Goal: Entertainment & Leisure: Consume media (video, audio)

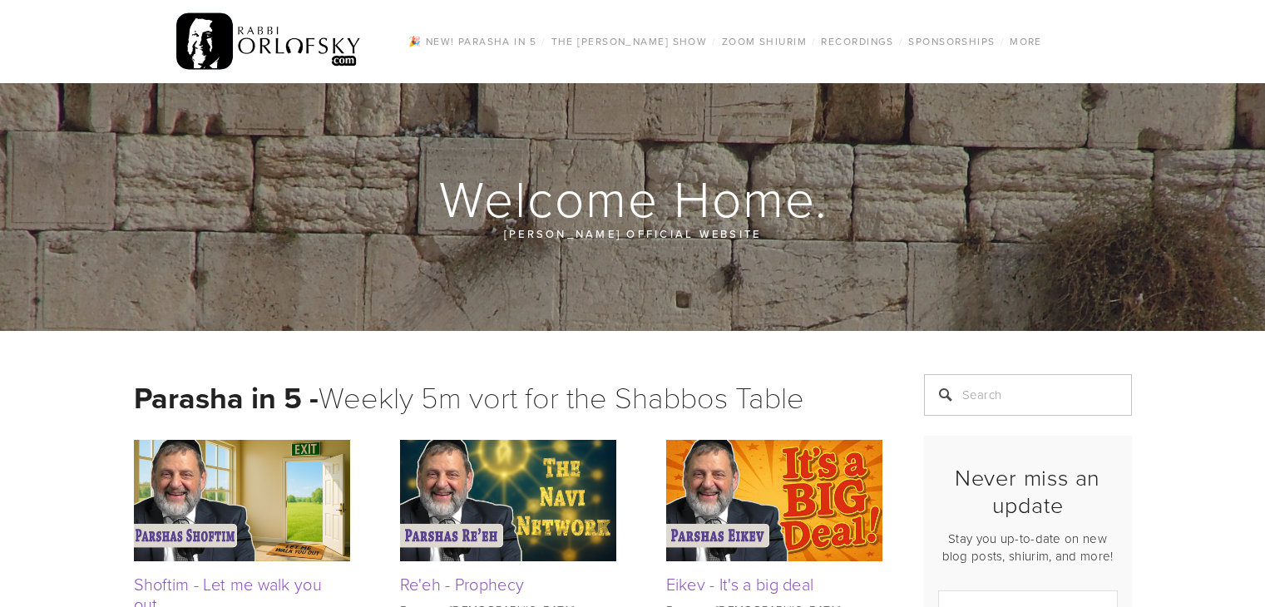
scroll to position [582, 0]
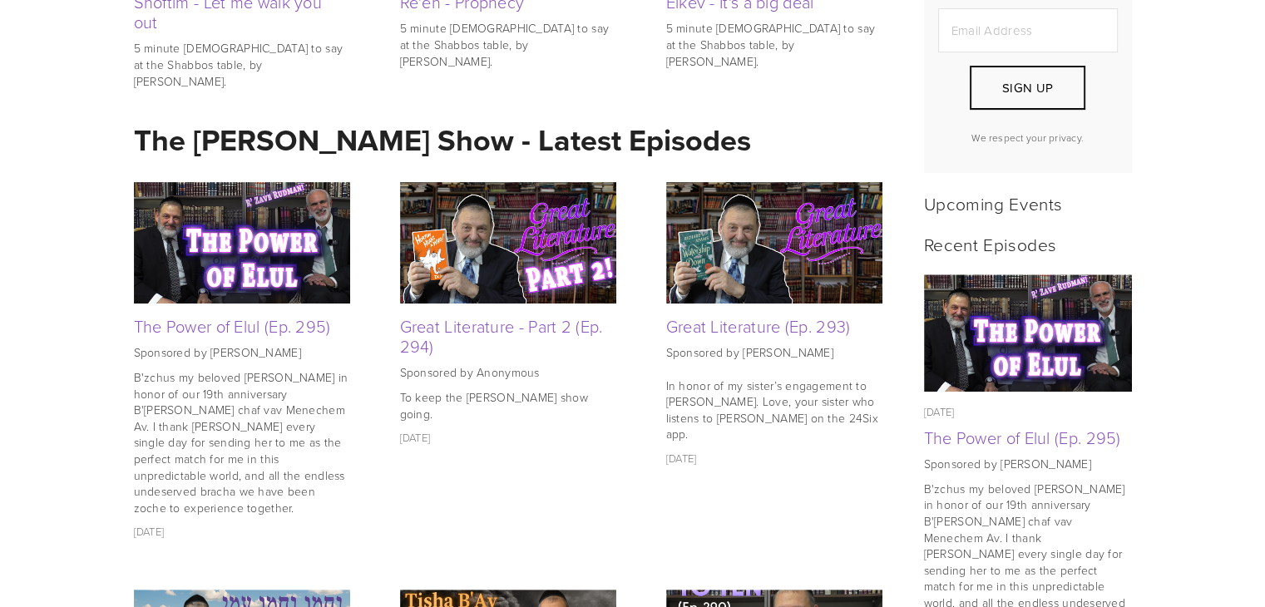
click at [500, 270] on img at bounding box center [508, 242] width 216 height 121
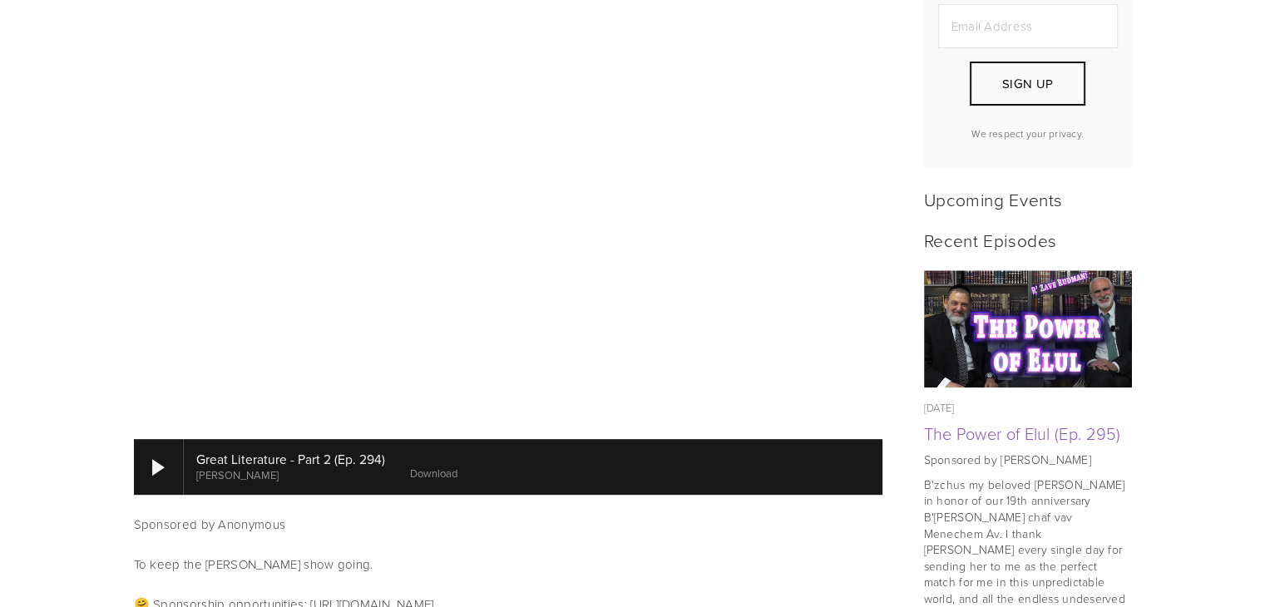
scroll to position [831, 0]
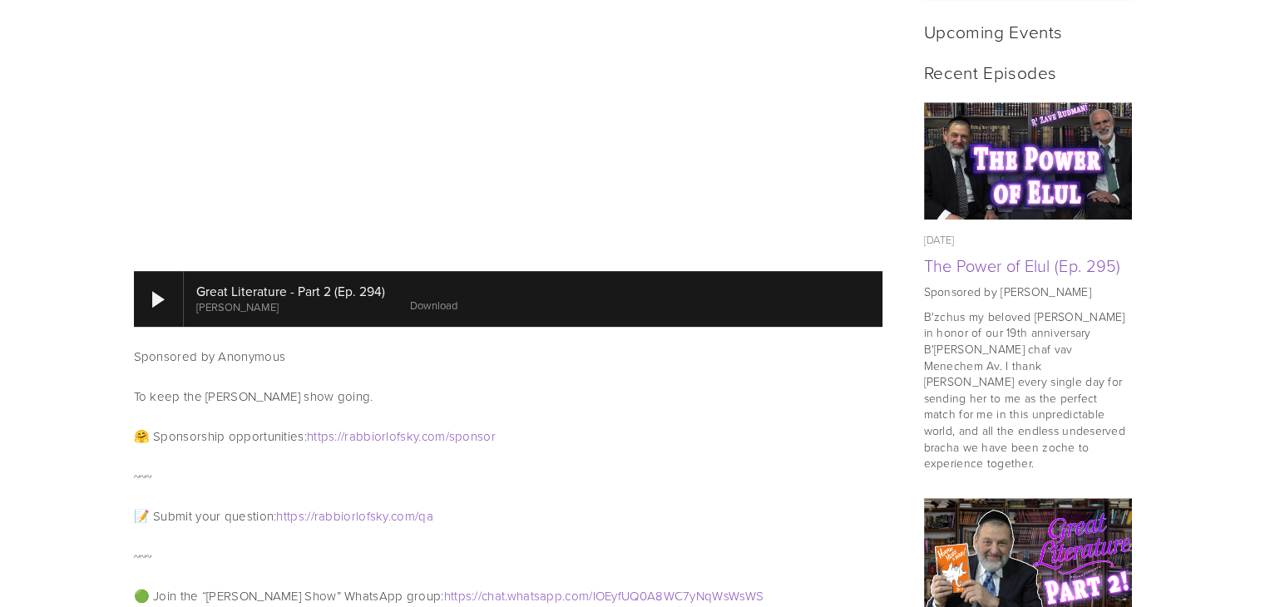
scroll to position [1330, 0]
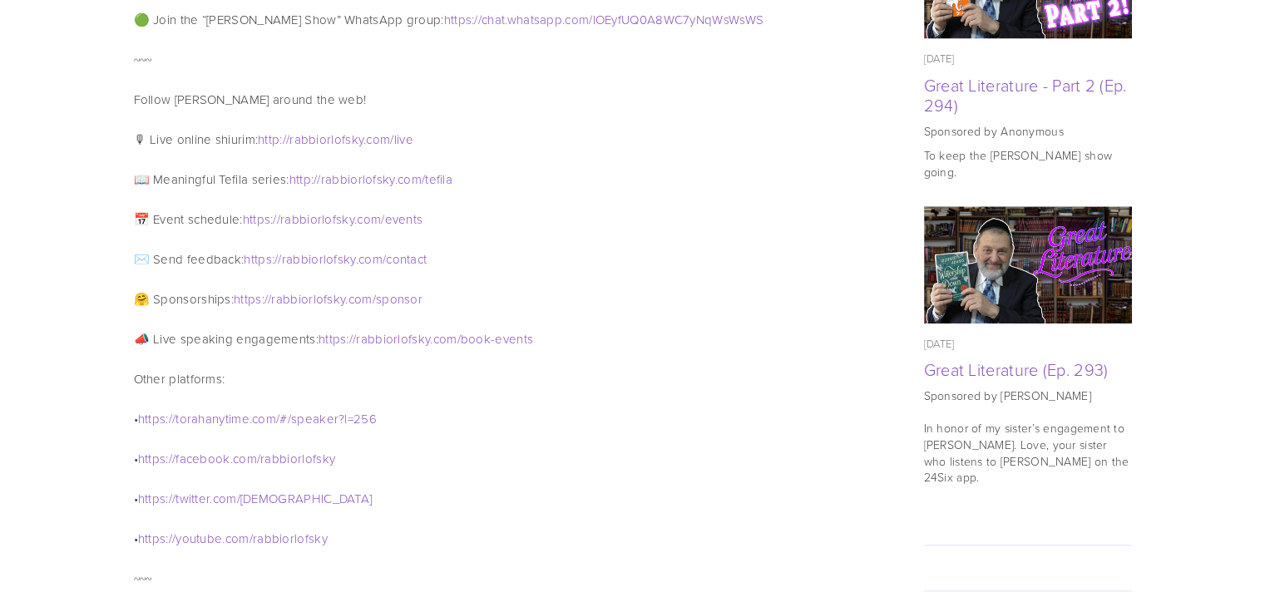
click at [1044, 271] on img at bounding box center [1027, 264] width 209 height 117
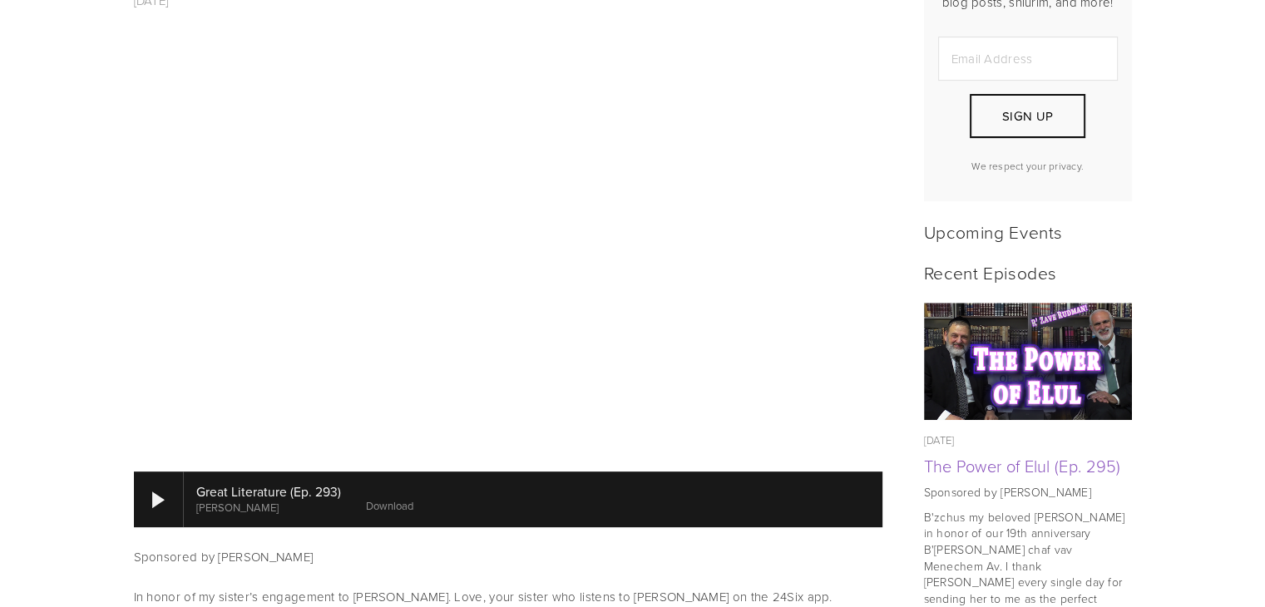
scroll to position [803, 0]
